Goal: Information Seeking & Learning: Learn about a topic

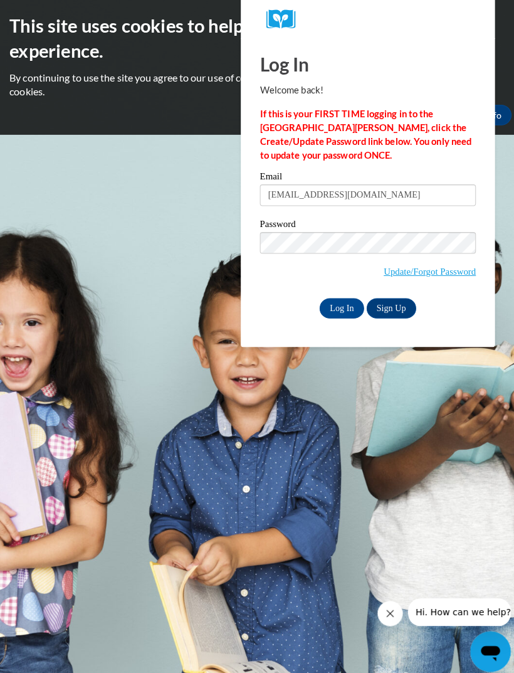
type input "icarter8@wildcat.fvsu.edu"
click at [337, 299] on input "Log In" at bounding box center [337, 304] width 44 height 20
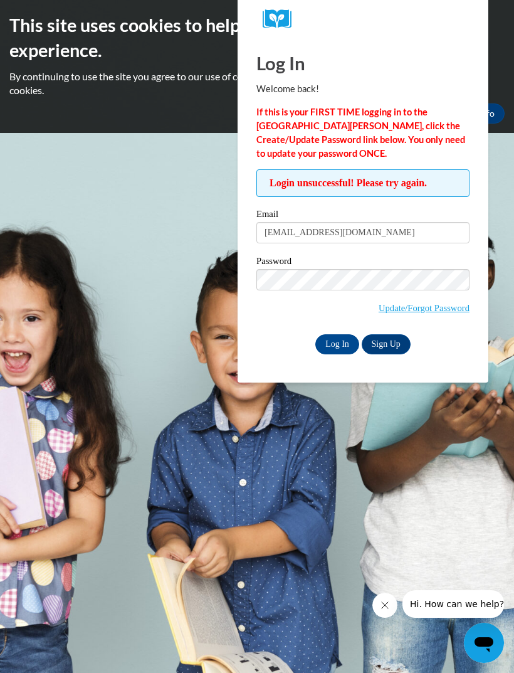
click at [335, 349] on input "Log In" at bounding box center [337, 344] width 44 height 20
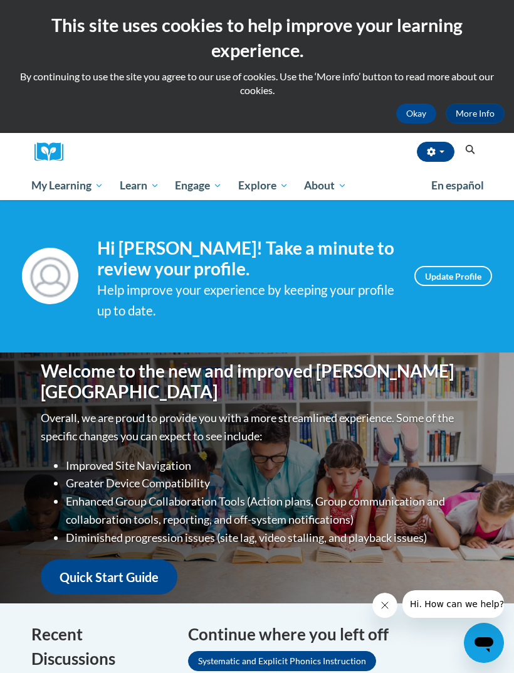
click at [0, 0] on span "PK-5 Structured Literacy Program" at bounding box center [0, 0] width 0 height 0
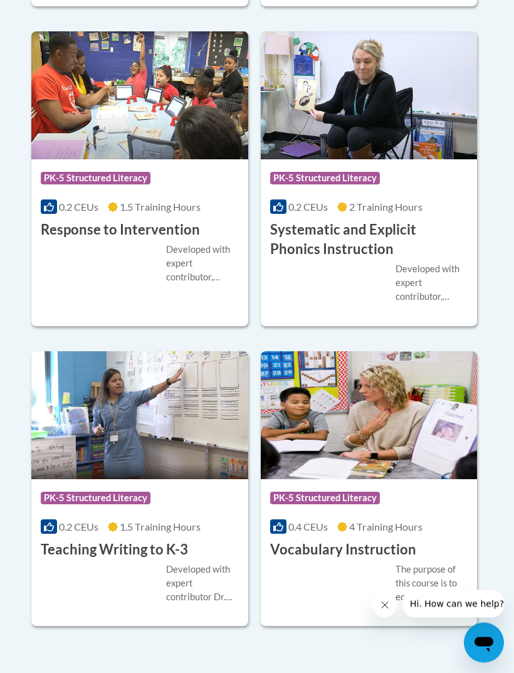
scroll to position [1835, 0]
click at [396, 262] on div "Developed with expert contributor, Dr. Deborah Glaser, Reading Teacherʹs Top Te…" at bounding box center [432, 282] width 73 height 41
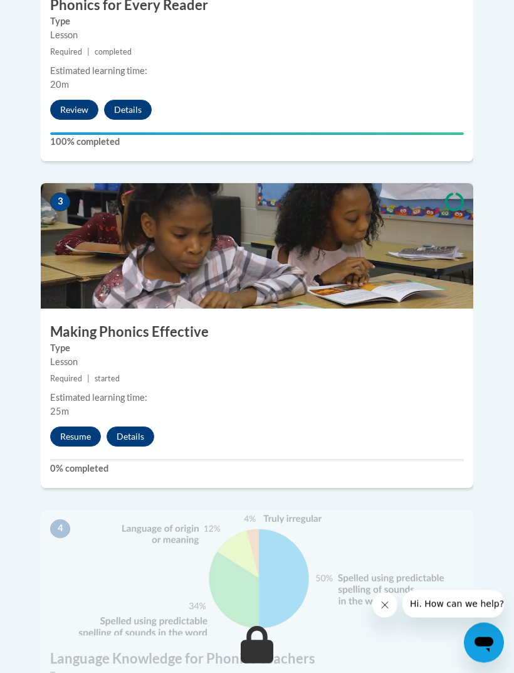
click at [80, 427] on button "Resume" at bounding box center [75, 437] width 51 height 20
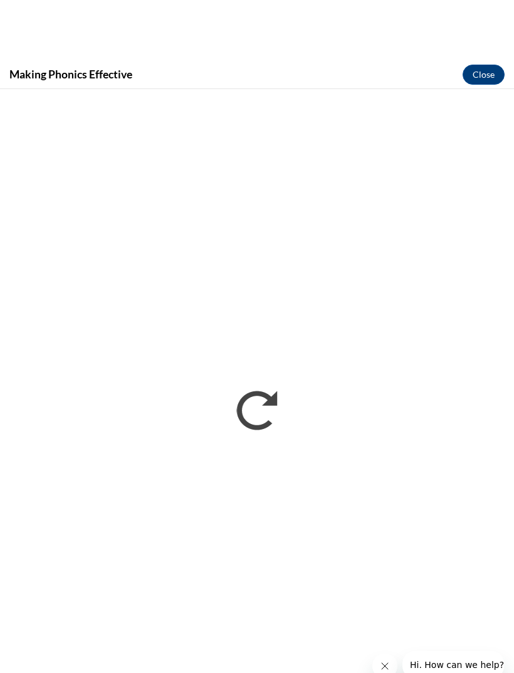
scroll to position [974, 0]
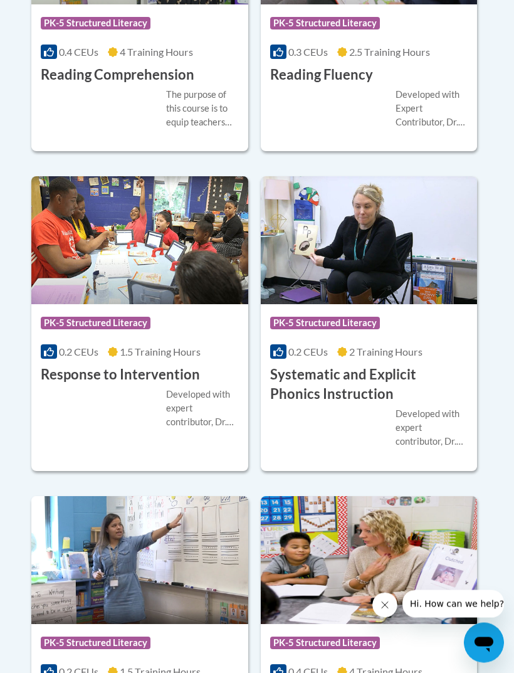
scroll to position [1741, 0]
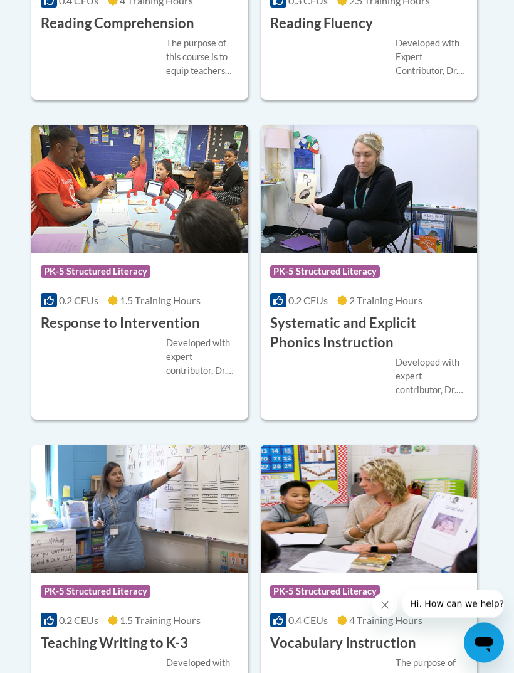
click at [419, 373] on div "Developed with expert contributor, Dr. Deborah Glaser, Reading Teacherʹs Top Te…" at bounding box center [432, 376] width 73 height 41
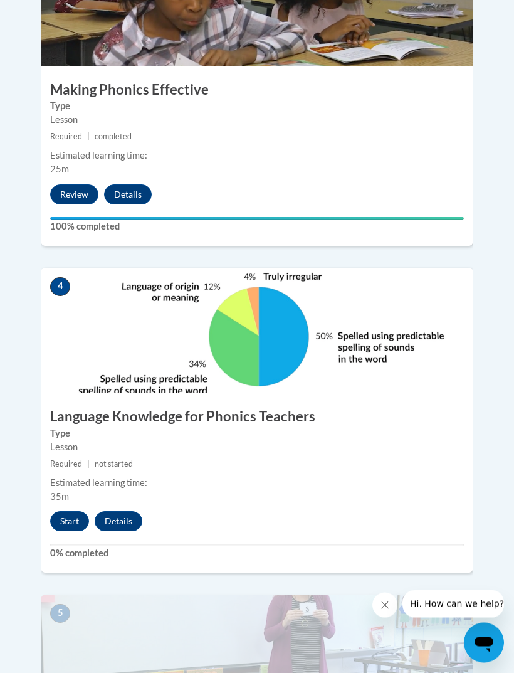
click at [75, 512] on button "Start" at bounding box center [69, 522] width 39 height 20
